Goal: Navigation & Orientation: Find specific page/section

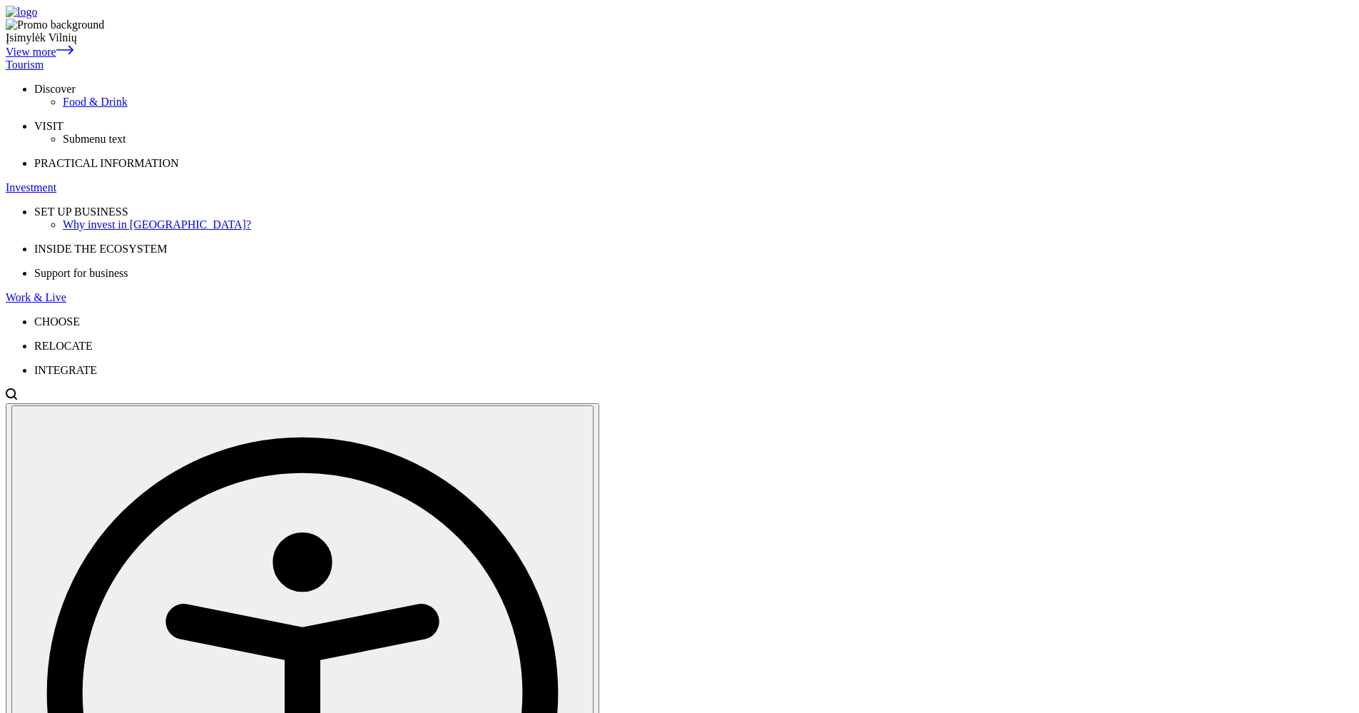
click at [381, 59] on div "Tourism" at bounding box center [680, 65] width 1348 height 13
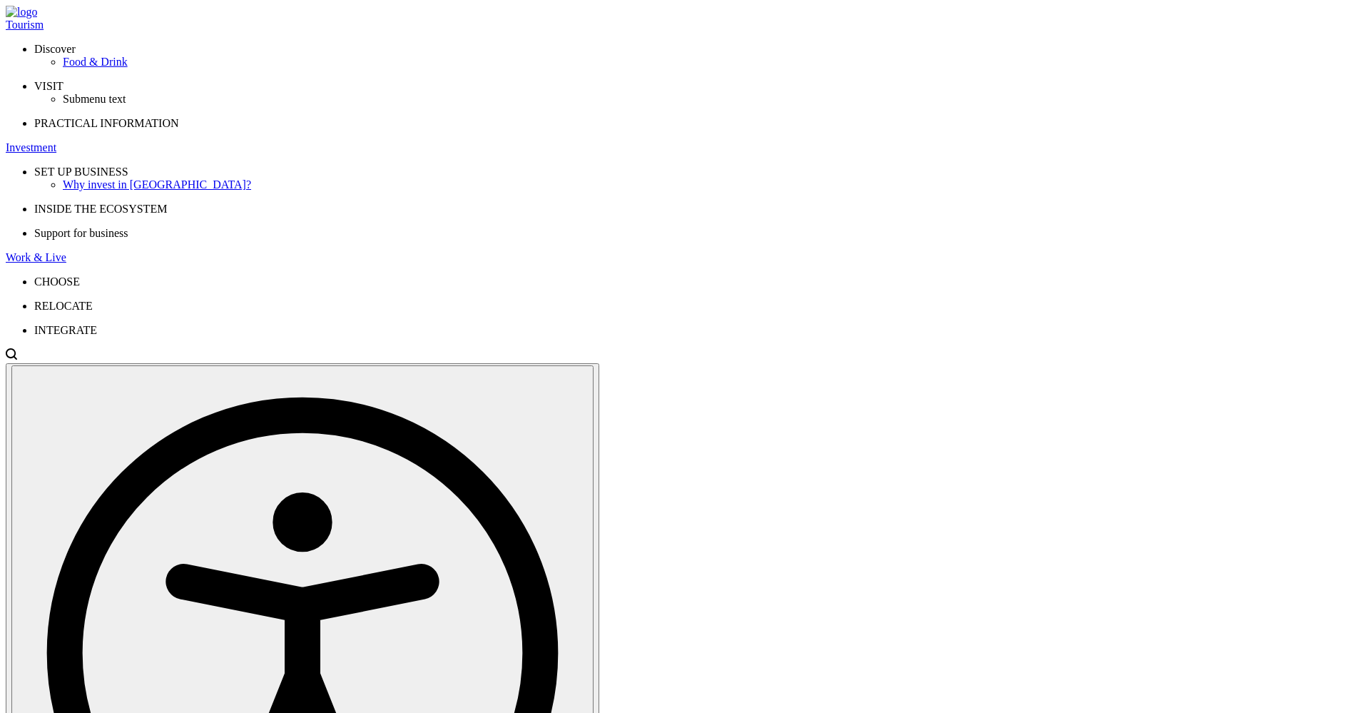
click at [482, 141] on div "Investment" at bounding box center [680, 147] width 1348 height 13
click at [544, 251] on div "Work & Live" at bounding box center [680, 257] width 1348 height 13
